Goal: Check status

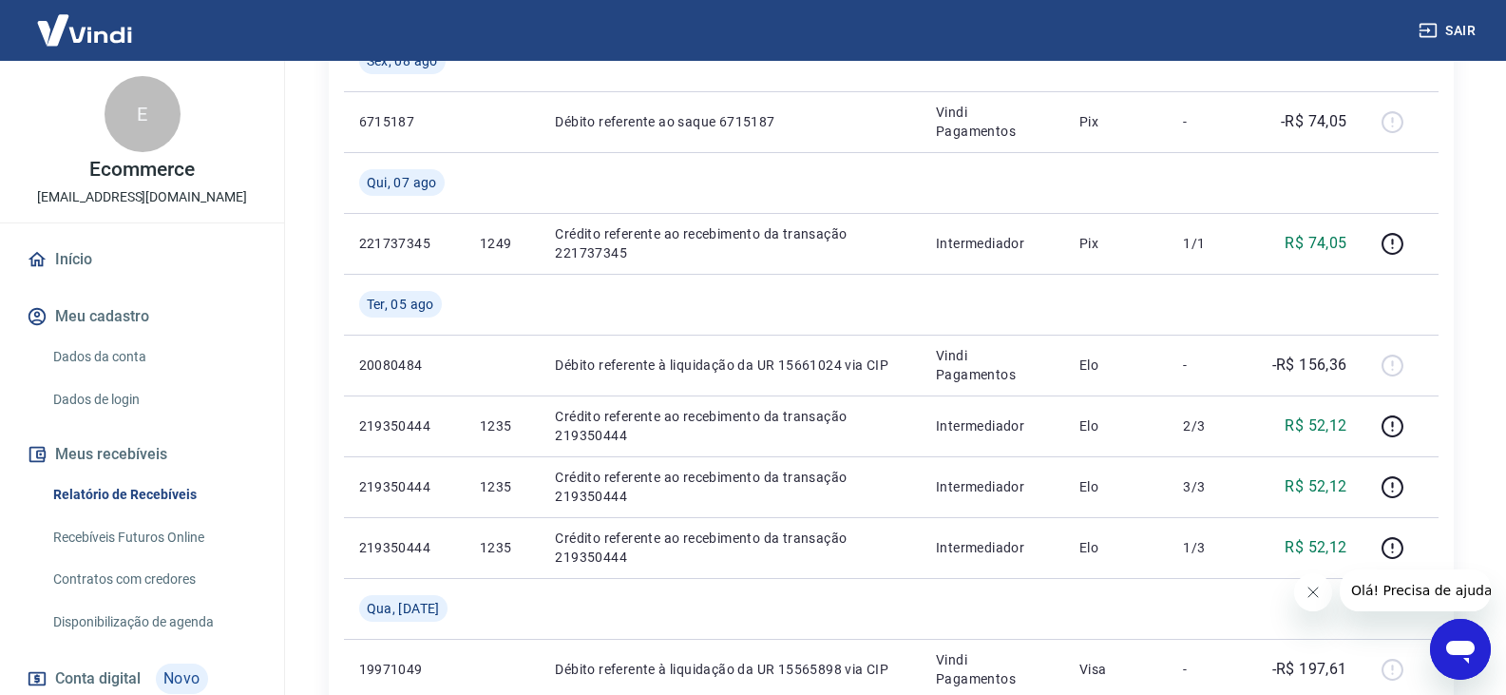
scroll to position [1253, 0]
